Goal: Information Seeking & Learning: Learn about a topic

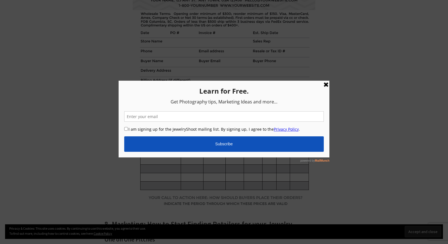
click at [177, 30] on div at bounding box center [224, 122] width 448 height 244
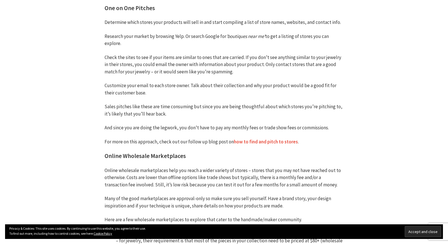
scroll to position [1459, 0]
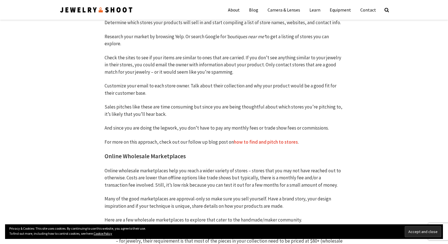
click at [273, 139] on link "how to find and pitch to stores" at bounding box center [266, 142] width 64 height 6
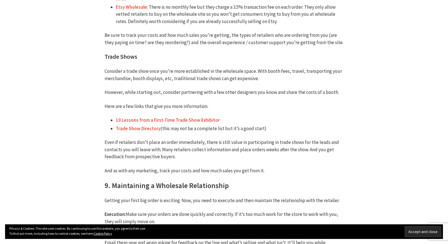
scroll to position [1789, 0]
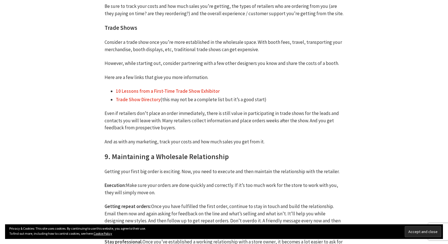
click at [197, 88] on link "10 Lessons from a First-Time Trade Show Exhibitor" at bounding box center [168, 91] width 104 height 6
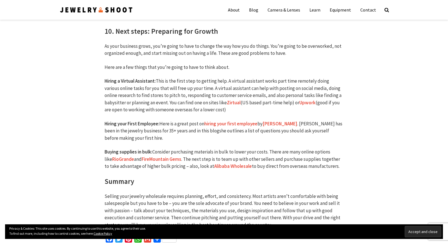
scroll to position [2032, 0]
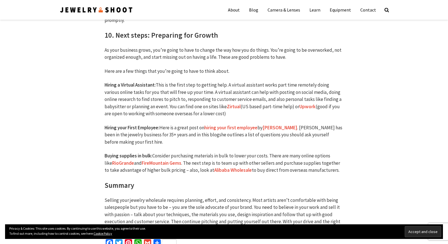
click at [164, 160] on link "FireMountain Gems" at bounding box center [162, 163] width 40 height 6
click at [126, 160] on link "RioGrande" at bounding box center [123, 163] width 22 height 6
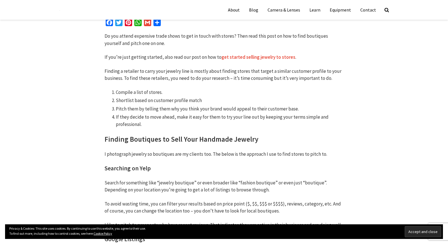
scroll to position [228, 0]
click at [246, 58] on link "get started selling jewelry to stores" at bounding box center [259, 58] width 74 height 6
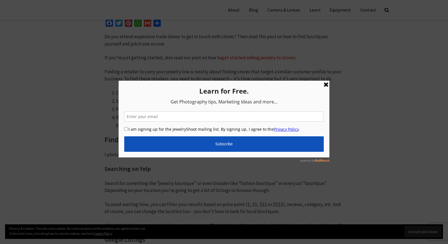
click at [322, 73] on div at bounding box center [224, 122] width 448 height 244
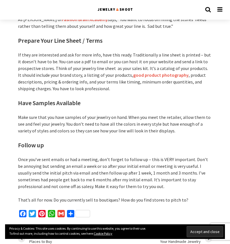
scroll to position [1273, 0]
